Goal: Transaction & Acquisition: Obtain resource

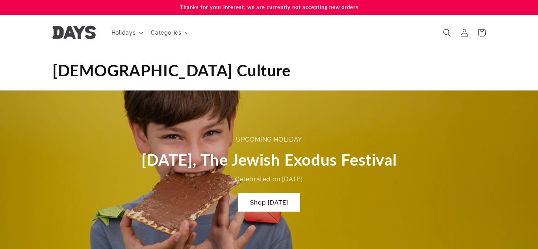
click at [160, 33] on span "Categories" at bounding box center [166, 32] width 30 height 7
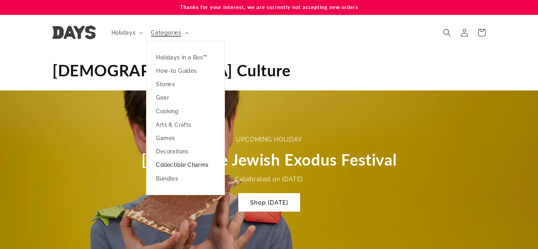
scroll to position [0, 538]
click at [174, 167] on link "Collectible Charms" at bounding box center [186, 164] width 78 height 13
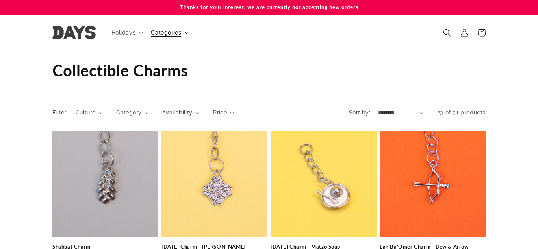
click at [171, 34] on span "Categories" at bounding box center [166, 32] width 30 height 7
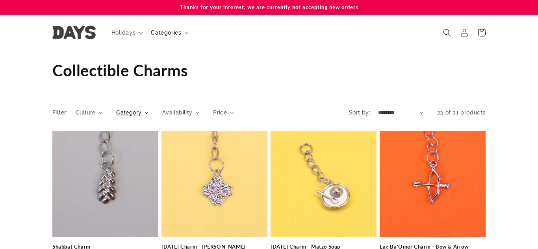
click at [133, 113] on span "Category" at bounding box center [128, 113] width 25 height 8
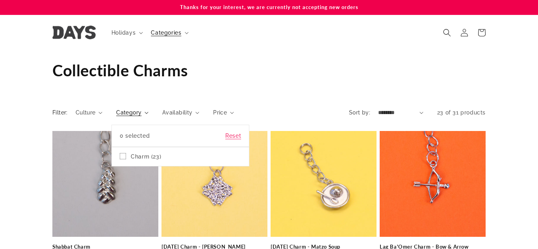
click at [149, 109] on summary "Category" at bounding box center [132, 113] width 32 height 8
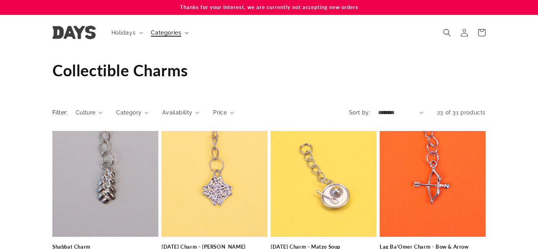
drag, startPoint x: 164, startPoint y: 22, endPoint x: 163, endPoint y: 32, distance: 9.9
click at [164, 22] on header "Holidays Holidays Hanukkah Passover Purim Lag Ba'Omer" at bounding box center [269, 32] width 473 height 35
click at [163, 33] on span "Categories" at bounding box center [166, 32] width 30 height 7
click at [262, 50] on div "Collection: Collectible Charms" at bounding box center [268, 70] width 433 height 40
click at [445, 35] on icon "Search" at bounding box center [447, 32] width 8 height 8
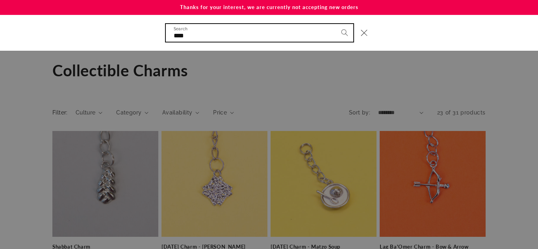
type input "****"
click at [336, 24] on button "Search" at bounding box center [344, 32] width 17 height 17
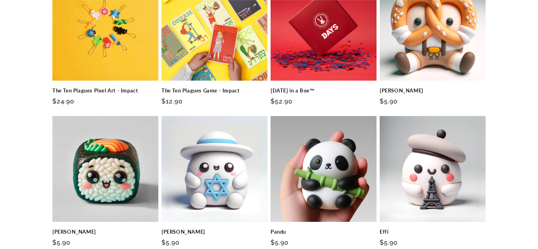
scroll to position [611, 0]
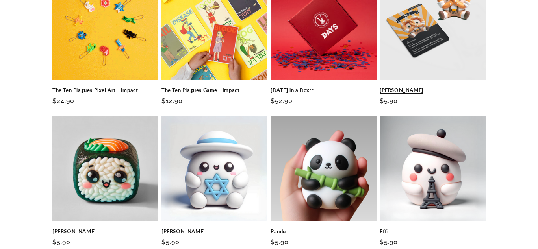
click at [423, 87] on link "[PERSON_NAME]" at bounding box center [433, 90] width 106 height 7
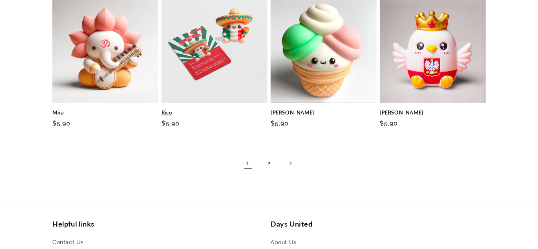
scroll to position [871, 0]
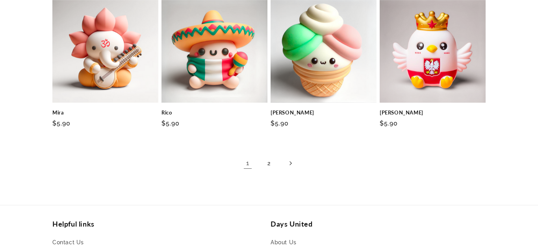
click at [290, 162] on icon "Next page" at bounding box center [291, 164] width 2 height 4
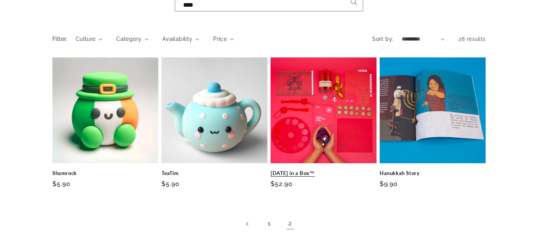
scroll to position [104, 0]
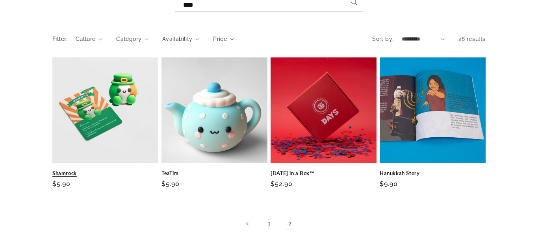
click at [109, 170] on link "Shamrock" at bounding box center [105, 173] width 106 height 7
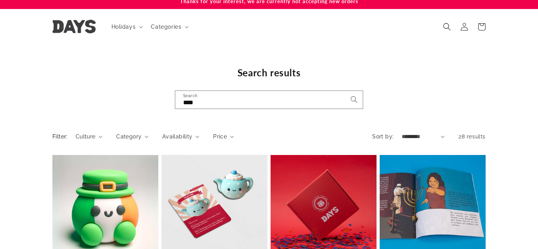
scroll to position [0, 0]
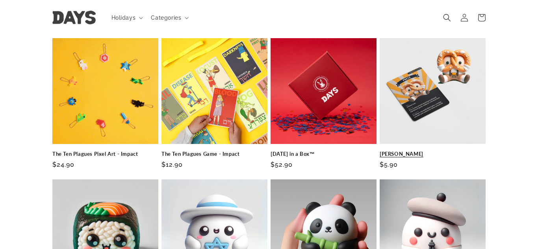
scroll to position [544, 0]
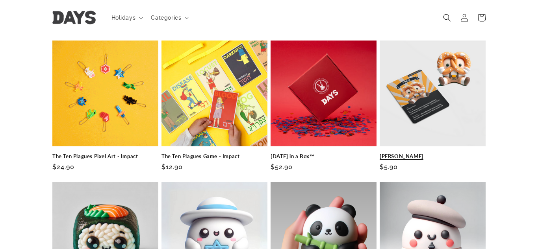
click at [433, 153] on link "[PERSON_NAME]" at bounding box center [433, 156] width 106 height 7
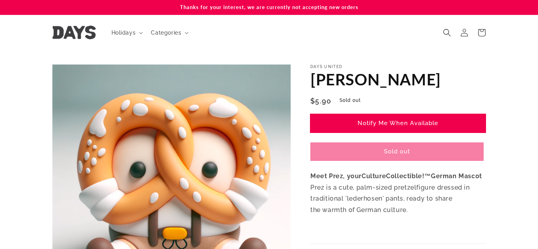
click at [396, 120] on link "Notify Me When Available" at bounding box center [397, 123] width 175 height 19
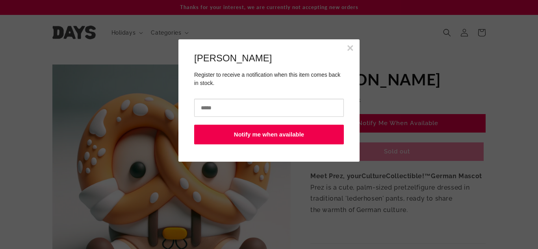
click at [230, 109] on input "email" at bounding box center [269, 108] width 150 height 18
type input "**********"
click at [182, 120] on div "**********" at bounding box center [268, 100] width 181 height 123
click at [266, 136] on button "Notify me when available" at bounding box center [269, 135] width 150 height 20
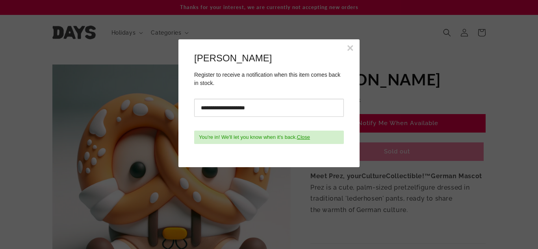
drag, startPoint x: 351, startPoint y: 46, endPoint x: 345, endPoint y: 45, distance: 6.8
click at [351, 46] on button "×" at bounding box center [350, 48] width 7 height 12
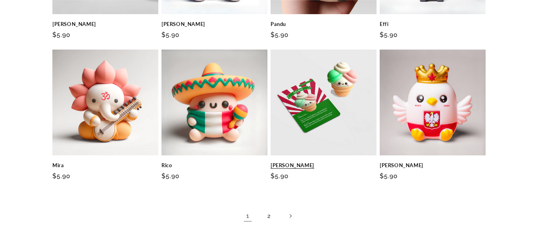
scroll to position [825, 0]
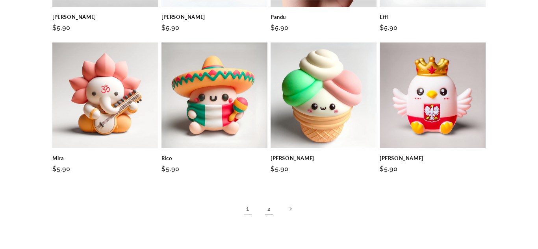
click at [271, 212] on link "2" at bounding box center [268, 209] width 17 height 17
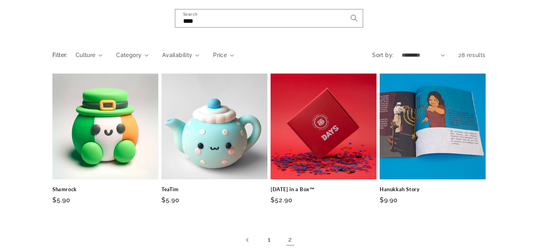
scroll to position [88, 0]
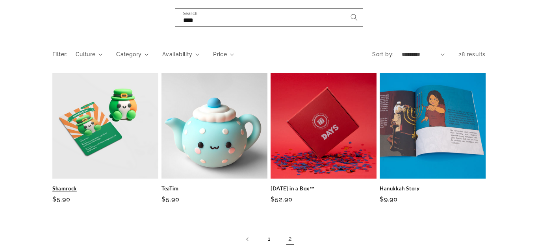
click at [121, 186] on link "Shamrock" at bounding box center [105, 189] width 106 height 7
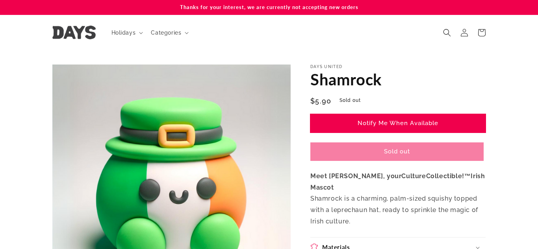
click at [401, 120] on link "Notify Me When Available" at bounding box center [397, 123] width 175 height 19
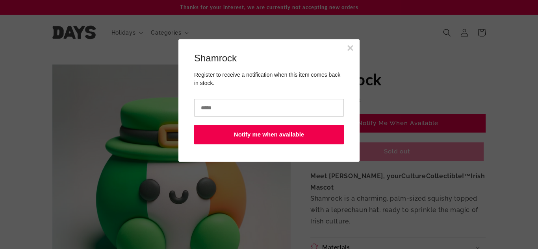
click at [244, 112] on input "email" at bounding box center [269, 108] width 150 height 18
type input "**********"
click at [408, 92] on body "**********" at bounding box center [269, 163] width 538 height 249
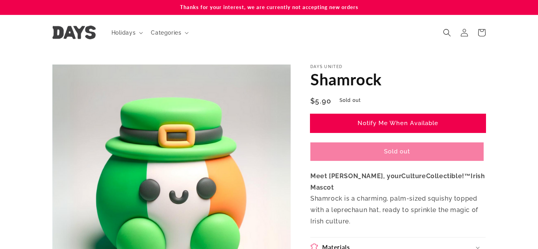
click at [405, 121] on link "Notify Me When Available" at bounding box center [397, 123] width 175 height 19
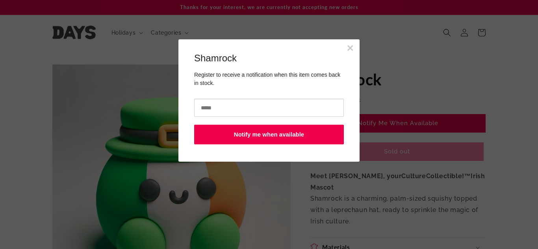
click at [211, 108] on input "email" at bounding box center [269, 108] width 150 height 18
type input "**********"
click at [223, 131] on button "Notify me when available" at bounding box center [269, 135] width 150 height 20
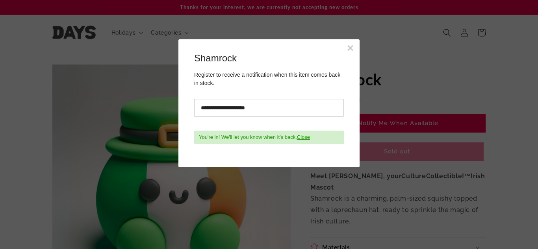
click at [352, 48] on button "×" at bounding box center [350, 48] width 7 height 12
